Goal: Navigation & Orientation: Go to known website

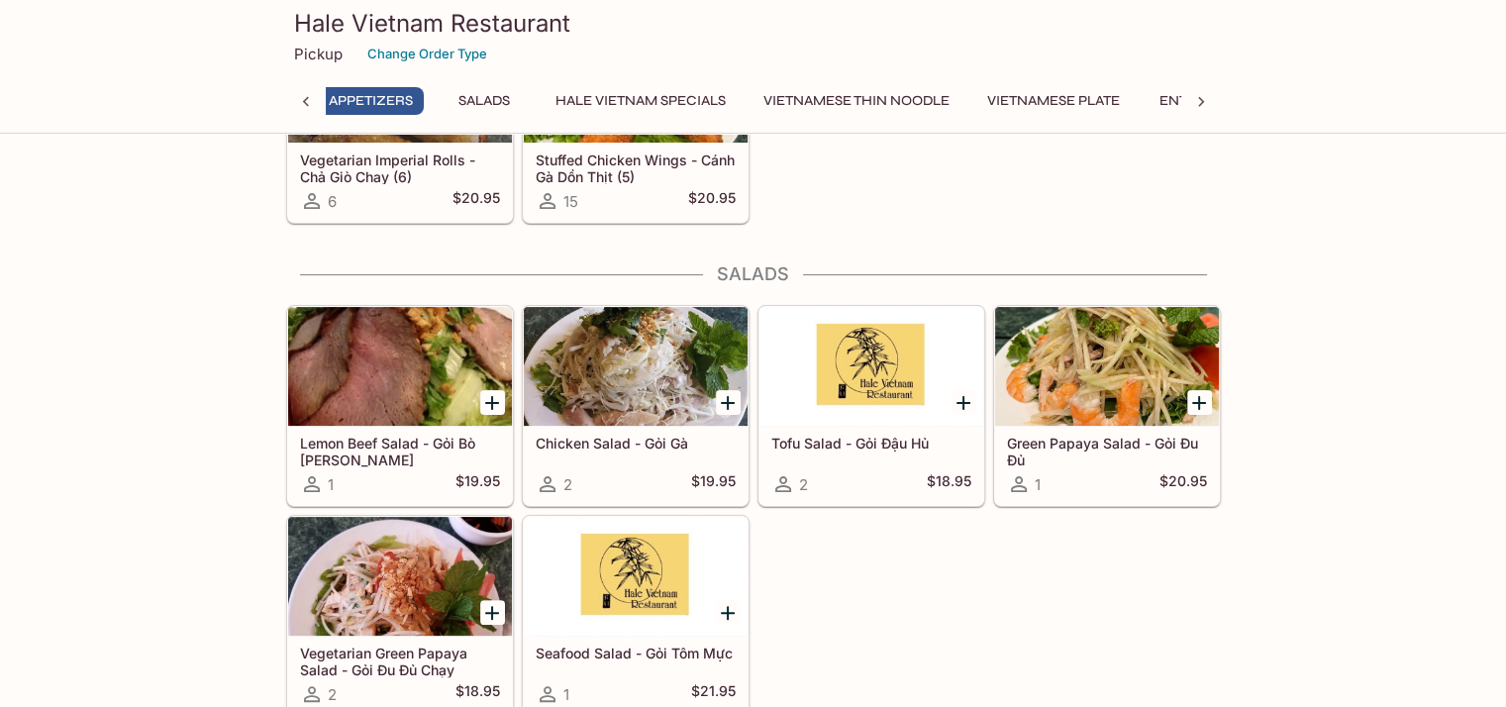
scroll to position [0, 8]
click at [592, 357] on div at bounding box center [636, 366] width 224 height 119
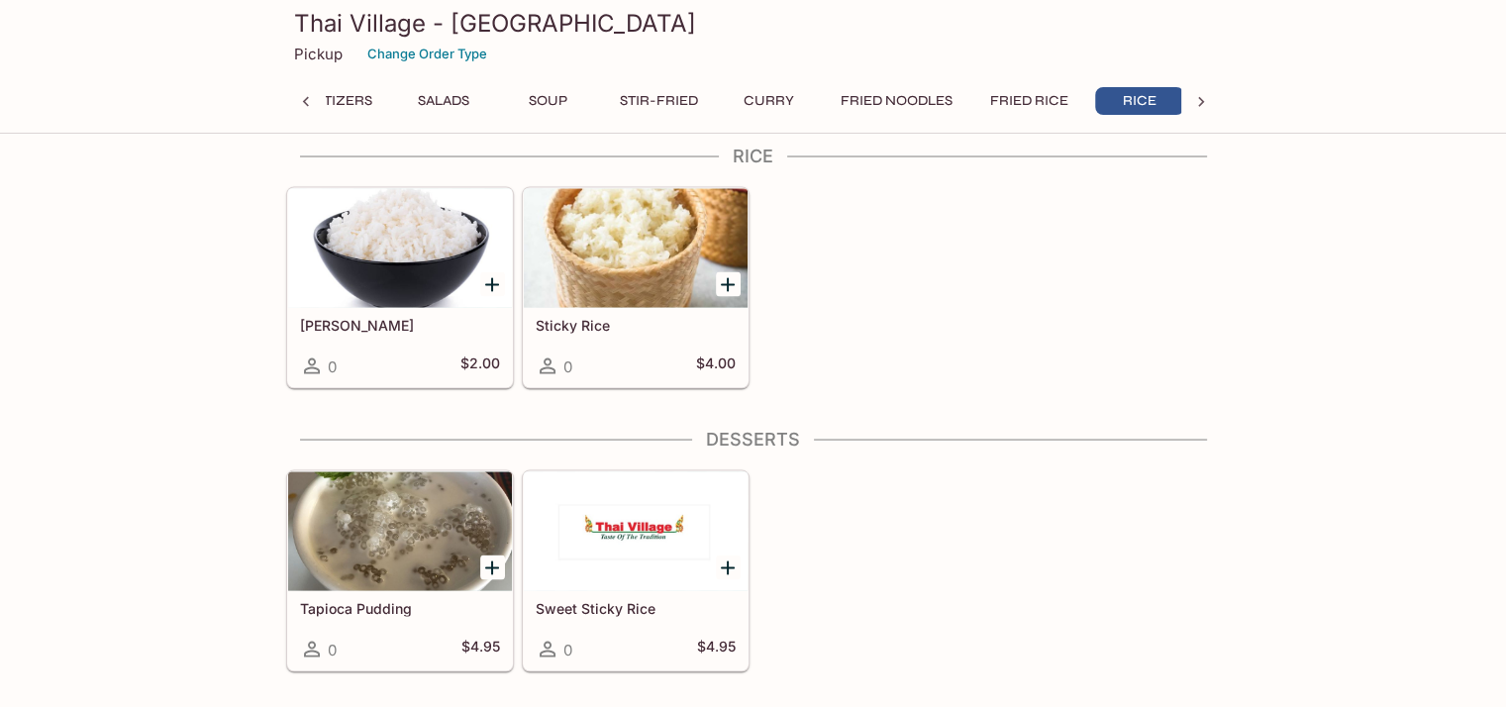
scroll to position [0, 60]
